Goal: Information Seeking & Learning: Check status

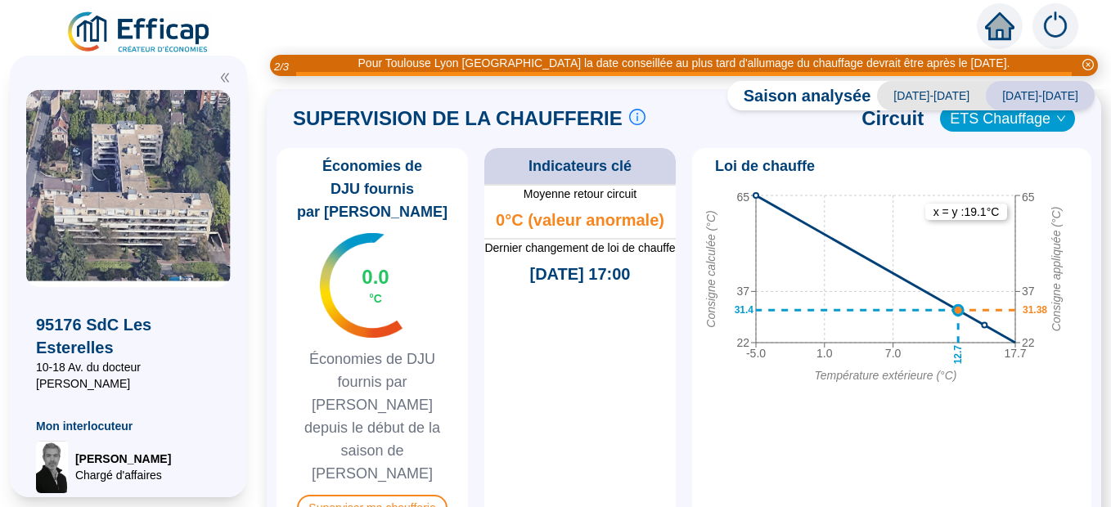
scroll to position [852, 0]
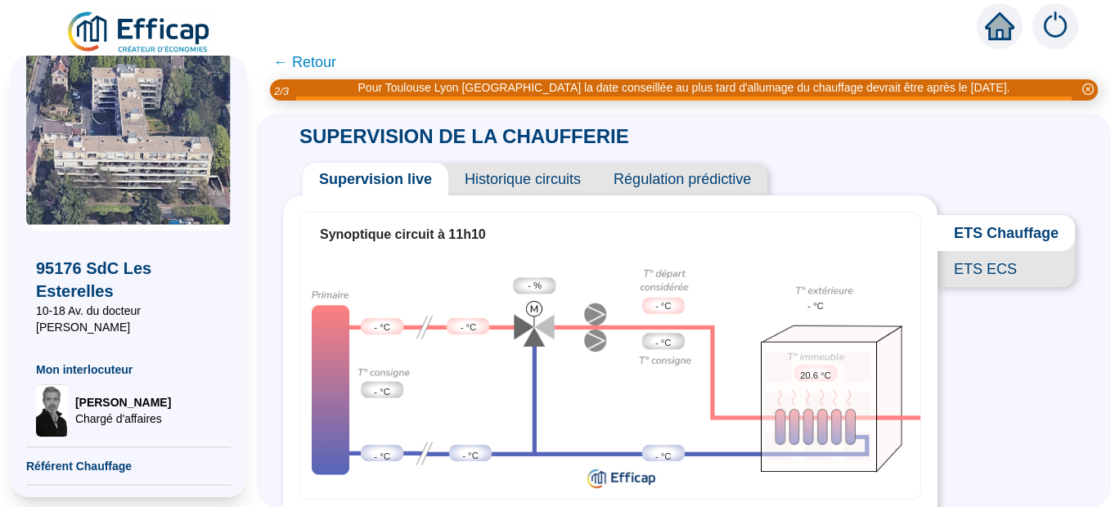
click at [546, 186] on span "Historique circuits" at bounding box center [522, 179] width 149 height 33
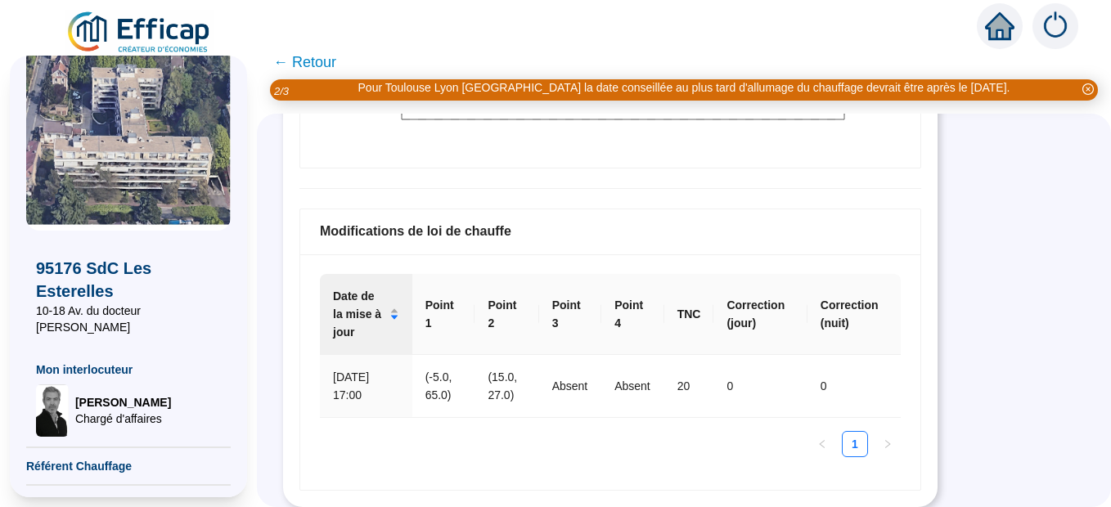
scroll to position [548, 0]
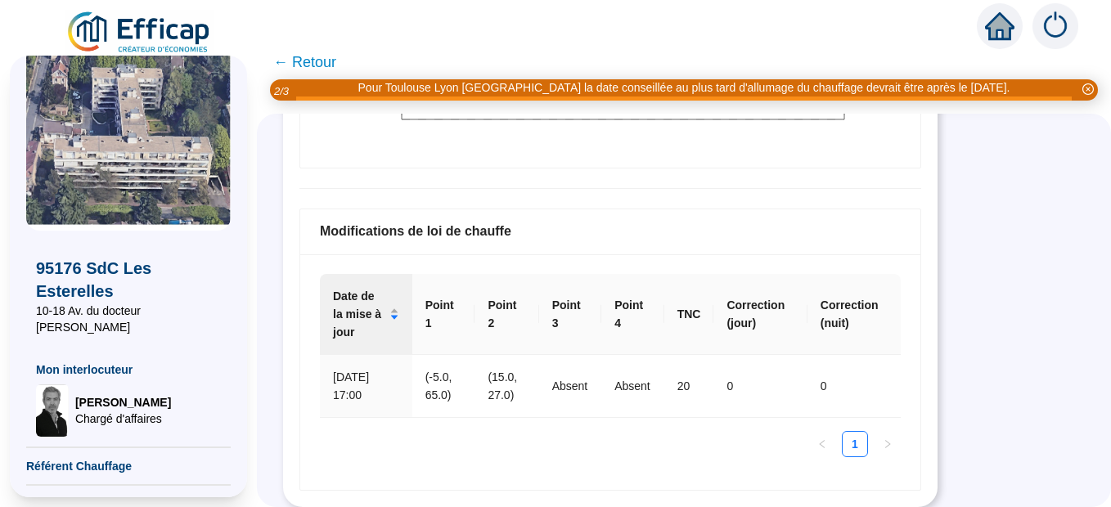
drag, startPoint x: 1094, startPoint y: 393, endPoint x: 1087, endPoint y: 359, distance: 35.1
click at [1090, 362] on div "SUPERVISION DE LA CHAUFFERIE Supervision live Historique circuits Régulation pr…" at bounding box center [684, 310] width 854 height 393
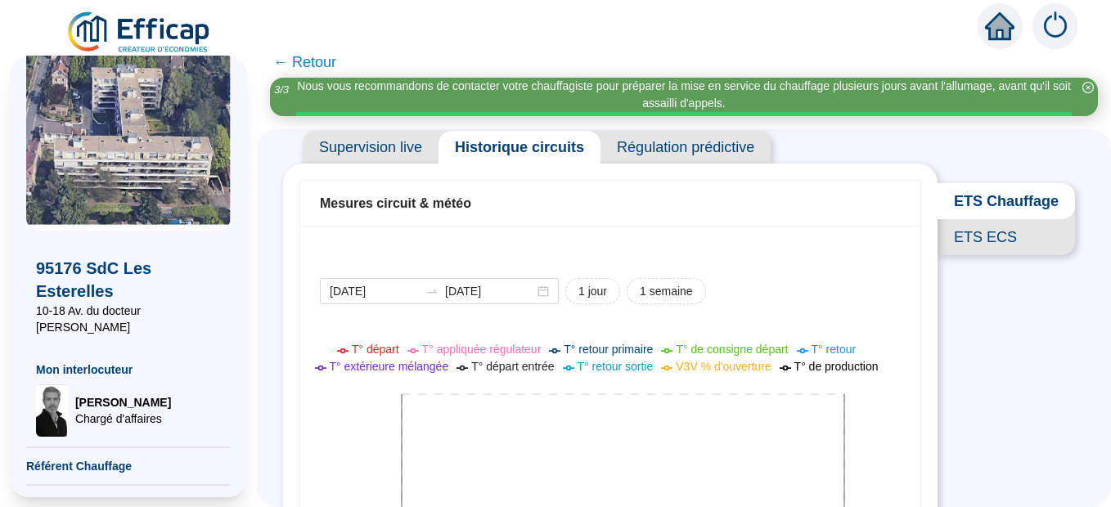
scroll to position [0, 0]
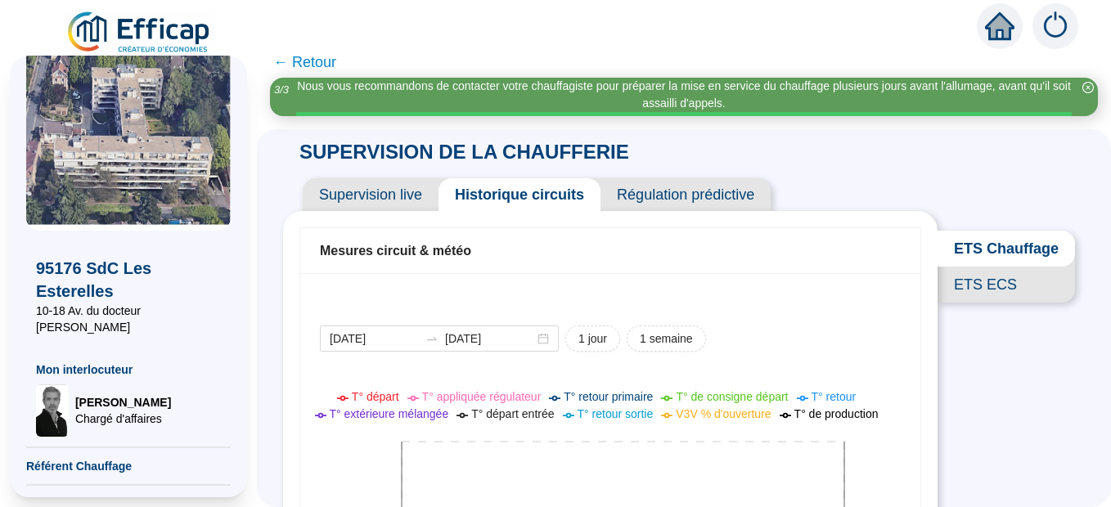
click at [690, 200] on span "Régulation prédictive" at bounding box center [685, 194] width 170 height 33
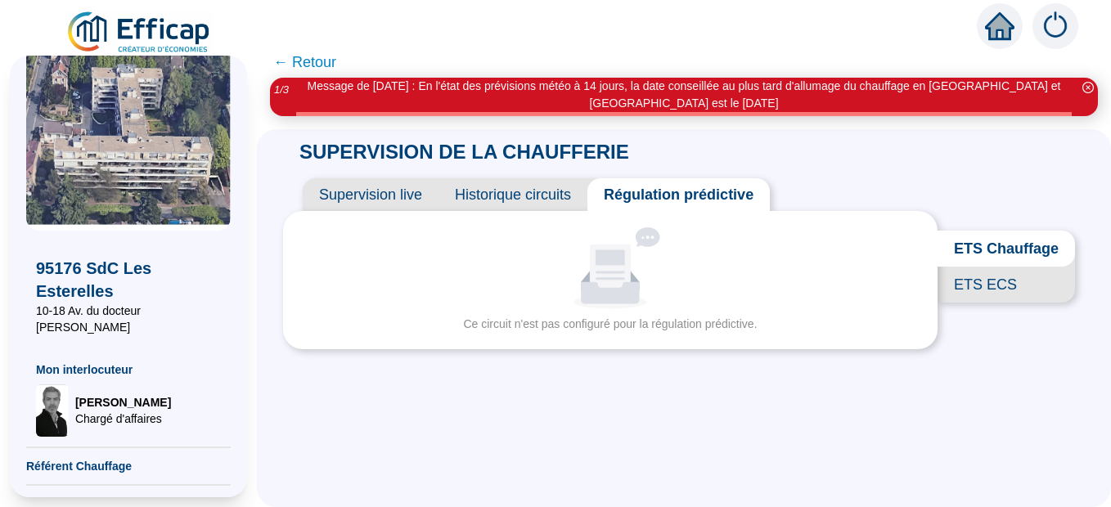
click at [981, 250] on span "ETS Chauffage" at bounding box center [1005, 249] width 137 height 36
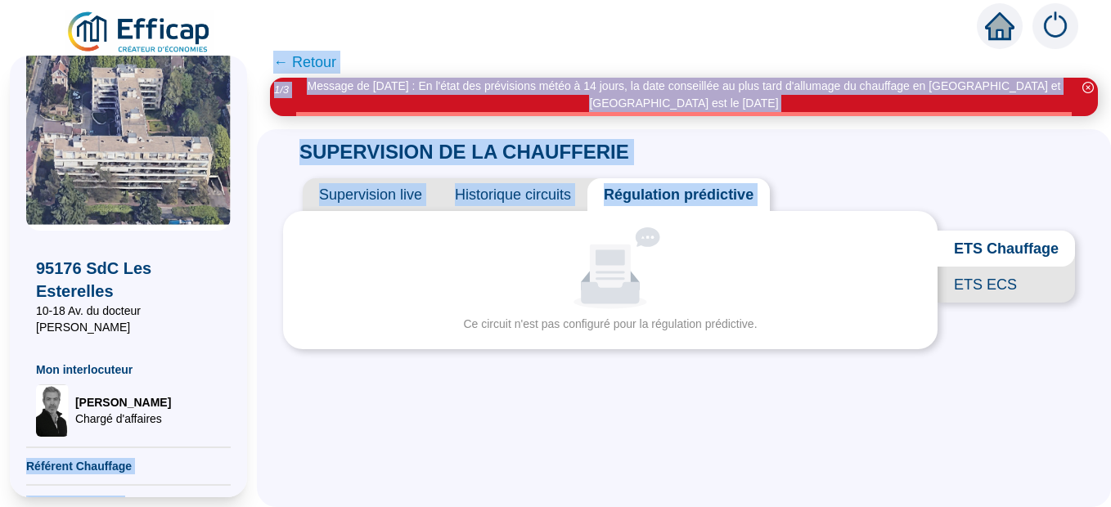
click at [269, 437] on div "X 95176 SdC Les Esterelles 10-18 Av. du docteur [PERSON_NAME] Mon interlocuteur…" at bounding box center [555, 276] width 1111 height 461
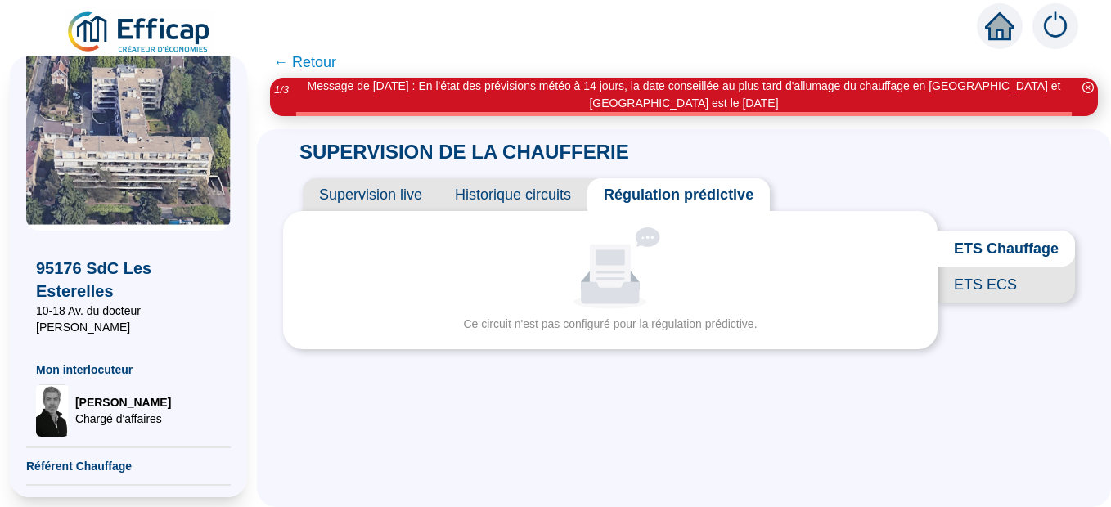
drag, startPoint x: 269, startPoint y: 437, endPoint x: 532, endPoint y: 459, distance: 263.5
click at [532, 459] on div "SUPERVISION DE LA CHAUFFERIE Supervision live Historique circuits Régulation pr…" at bounding box center [684, 318] width 854 height 378
click at [319, 62] on span "← Retour" at bounding box center [304, 62] width 63 height 23
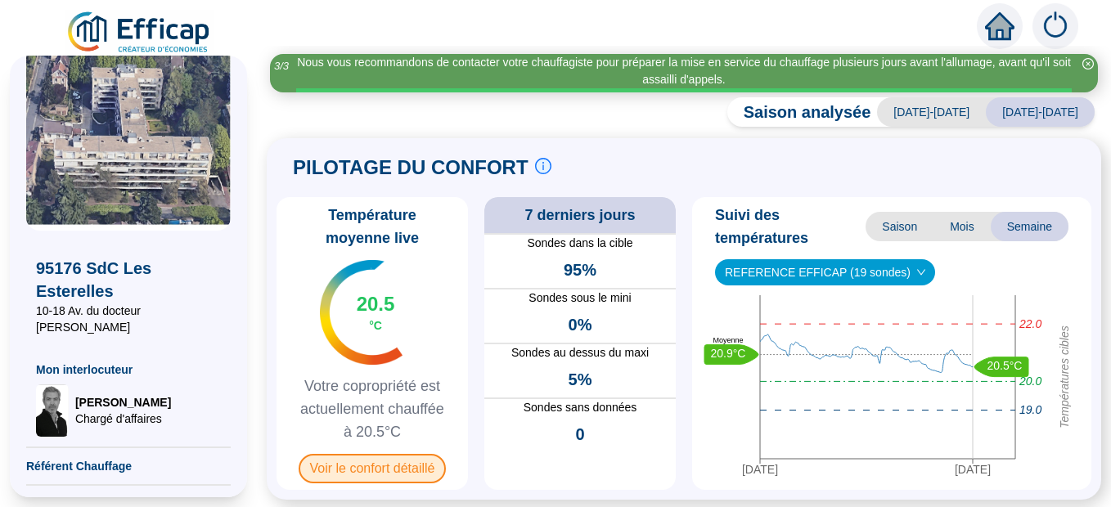
click at [401, 468] on span "Voir le confort détaillé" at bounding box center [373, 468] width 148 height 29
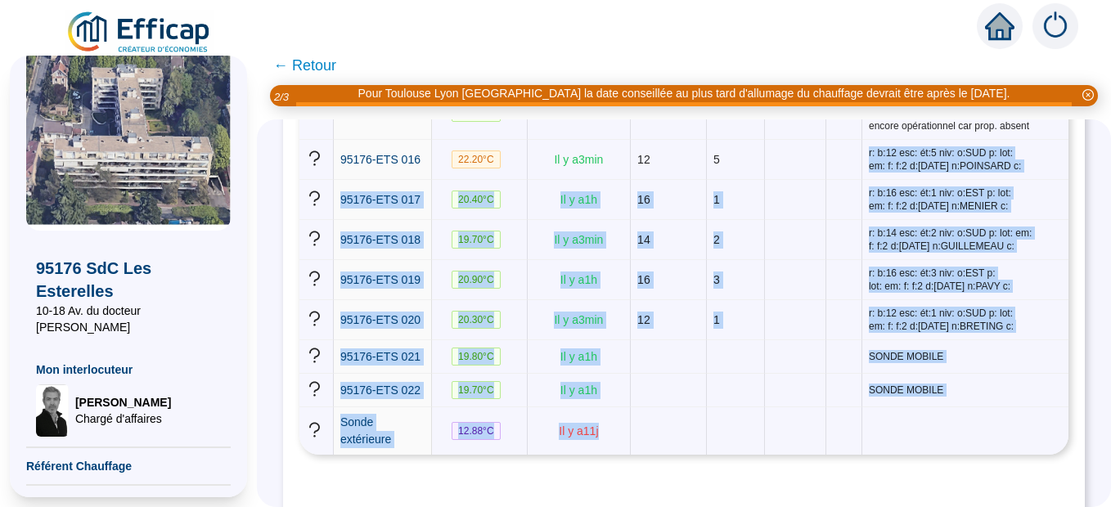
scroll to position [617, 0]
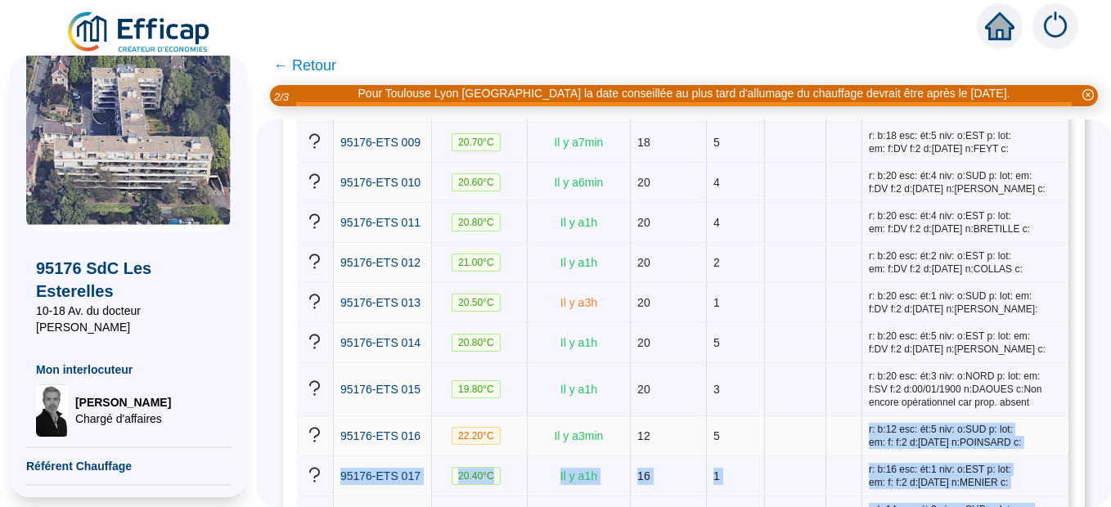
drag, startPoint x: 1103, startPoint y: 384, endPoint x: 734, endPoint y: 433, distance: 372.0
click at [734, 433] on tbody "95176-ETS 001 19.90 °C Il y a 10 min 14 RDC r: b:14 esc: ét:0 niv: o:SUD p: lot…" at bounding box center [683, 266] width 769 height 929
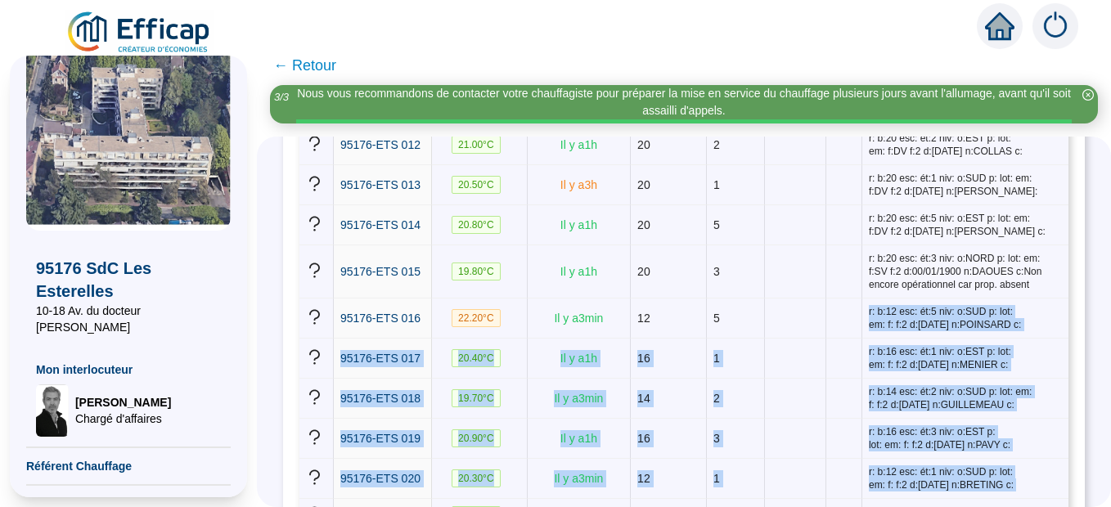
scroll to position [775, 0]
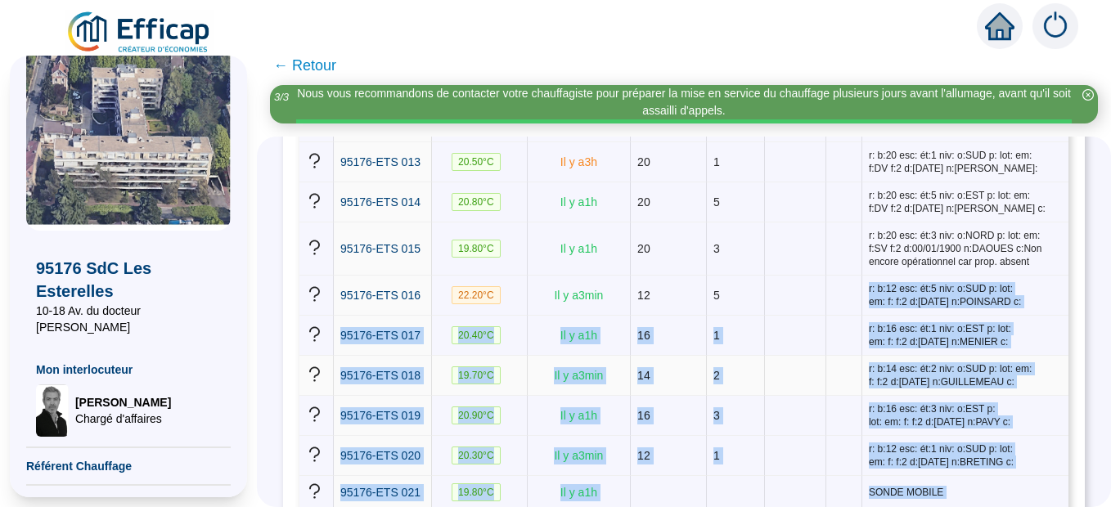
click at [821, 393] on td at bounding box center [795, 376] width 61 height 40
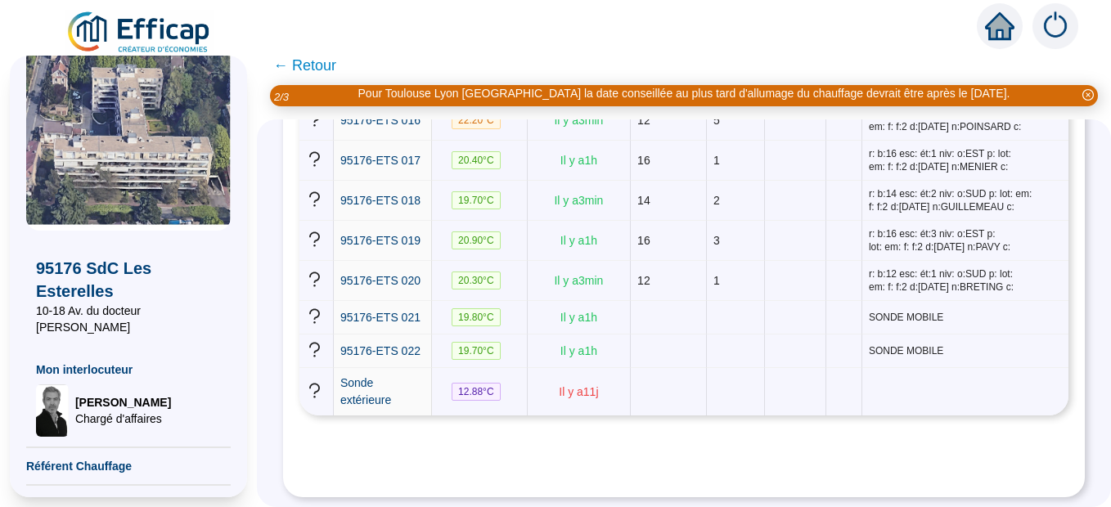
scroll to position [943, 0]
